Goal: Task Accomplishment & Management: Manage account settings

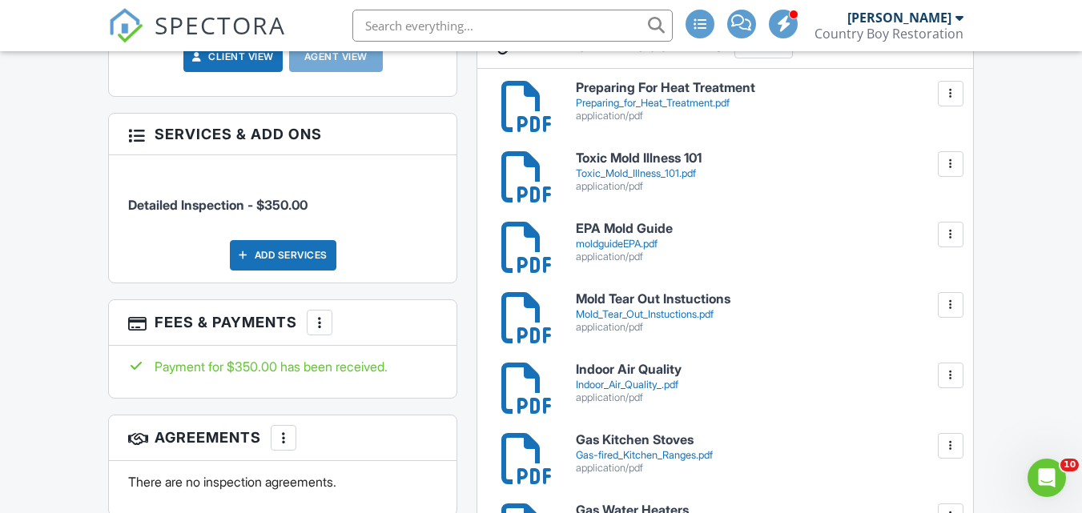
scroll to position [801, 0]
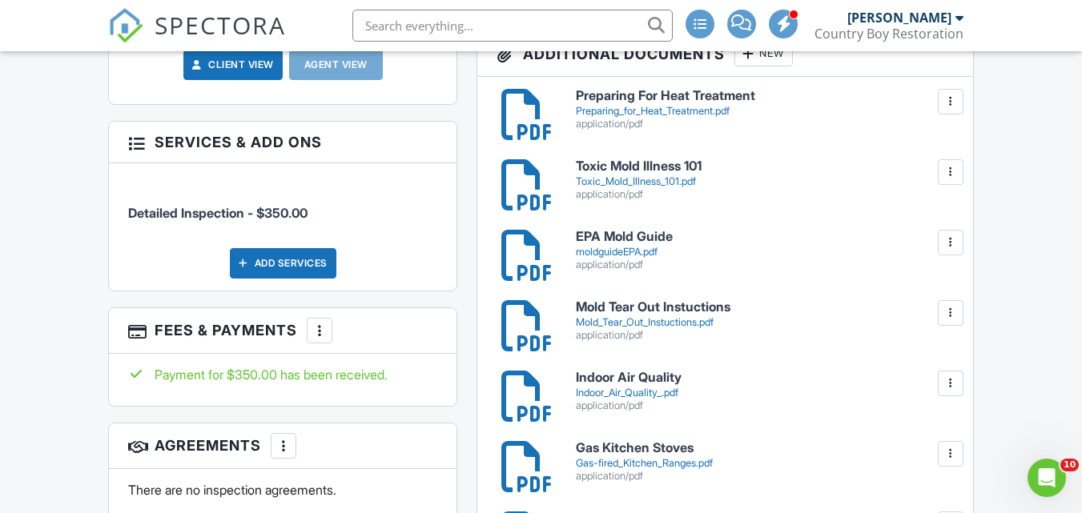
click at [665, 176] on div "Toxic_Mold_Illness_101.pdf" at bounding box center [764, 181] width 377 height 13
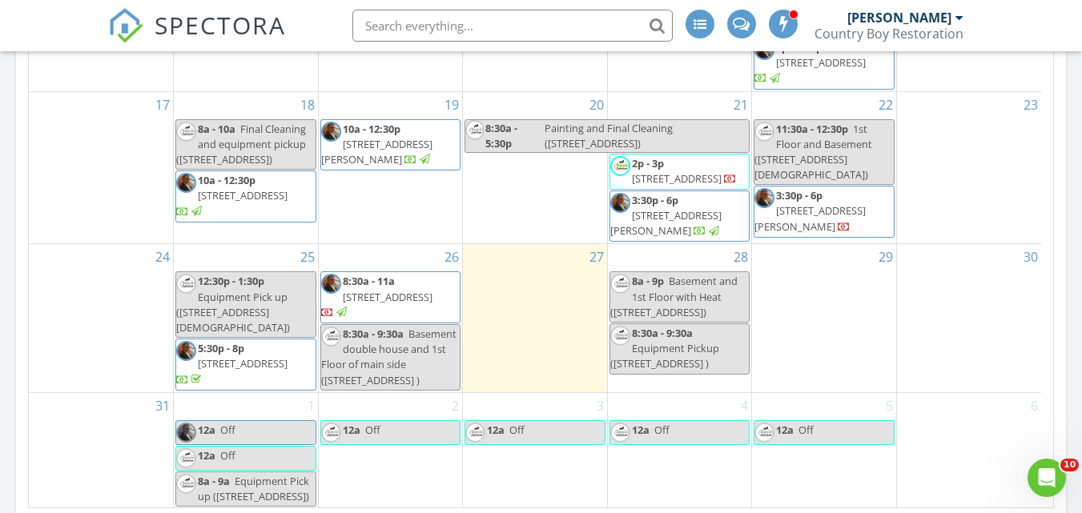
scroll to position [482, 0]
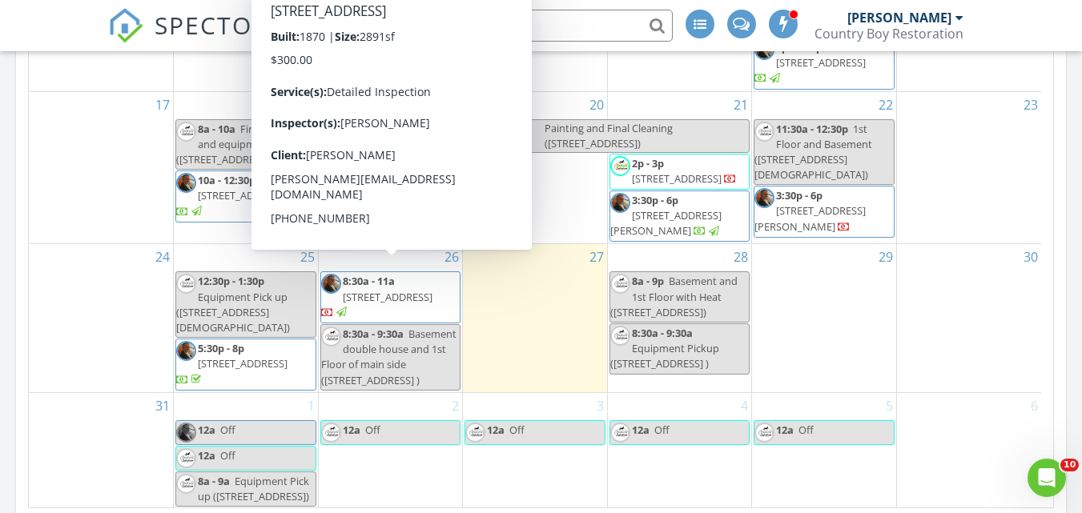
click at [399, 290] on span "[STREET_ADDRESS]" at bounding box center [388, 297] width 90 height 14
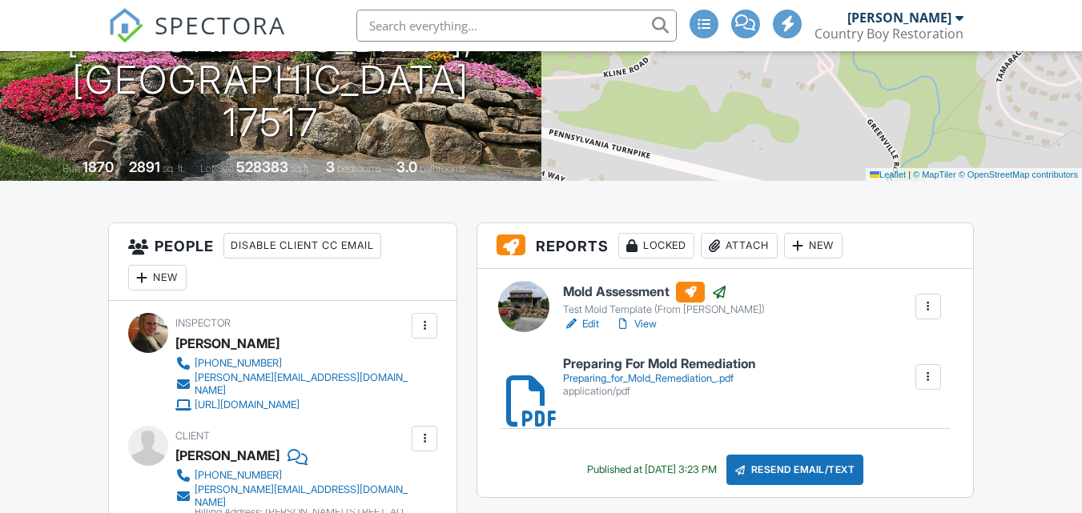
scroll to position [240, 0]
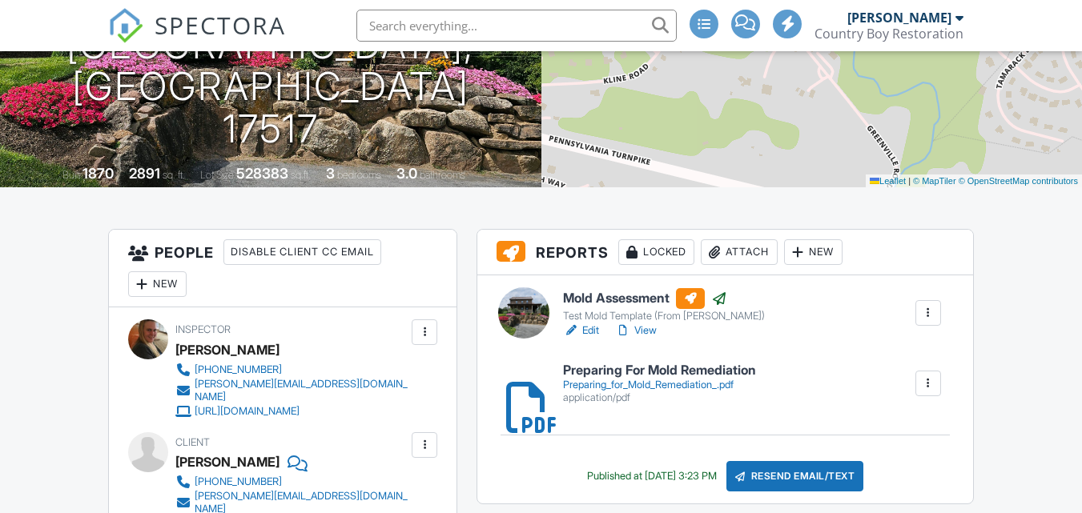
click at [639, 332] on link "View" at bounding box center [636, 331] width 42 height 16
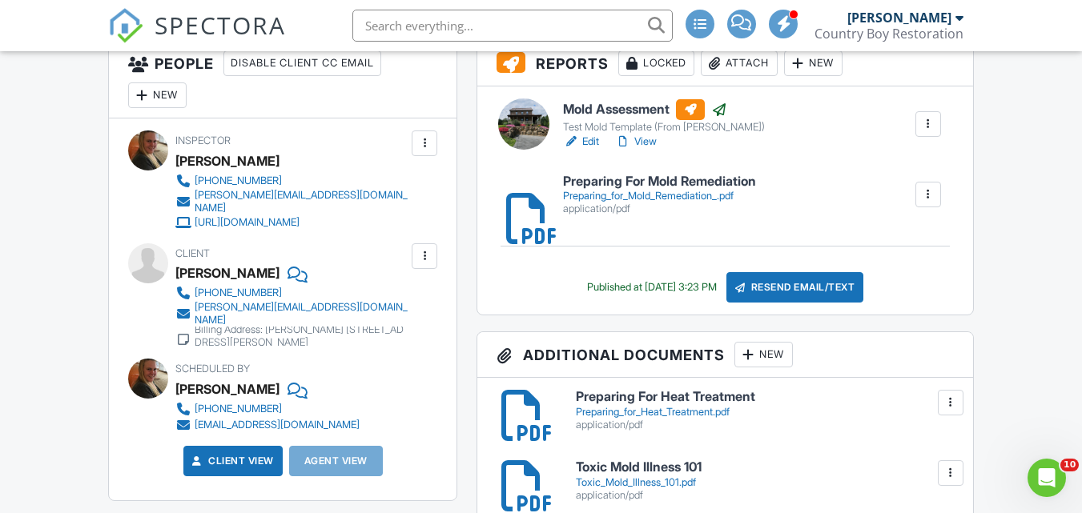
scroll to position [401, 0]
